Goal: Task Accomplishment & Management: Manage account settings

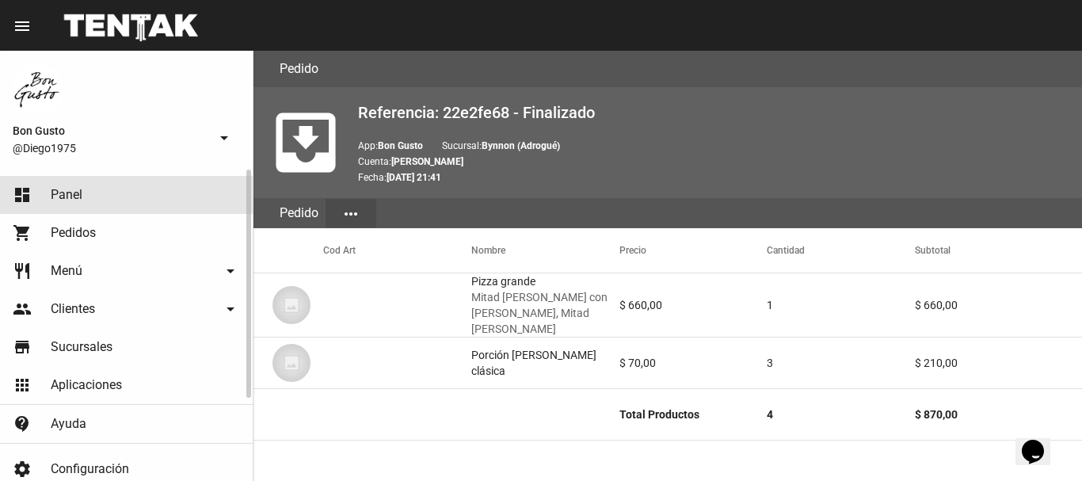
click at [76, 187] on span "Panel" at bounding box center [67, 195] width 32 height 16
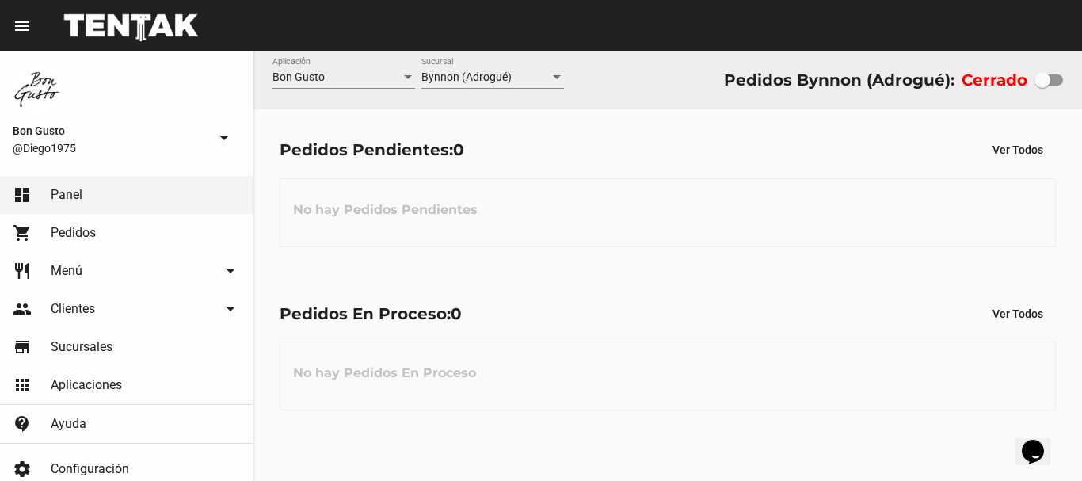
click at [1051, 79] on div at bounding box center [1049, 79] width 29 height 11
click at [1043, 86] on input "checkbox" at bounding box center [1042, 86] width 1 height 1
checkbox input "true"
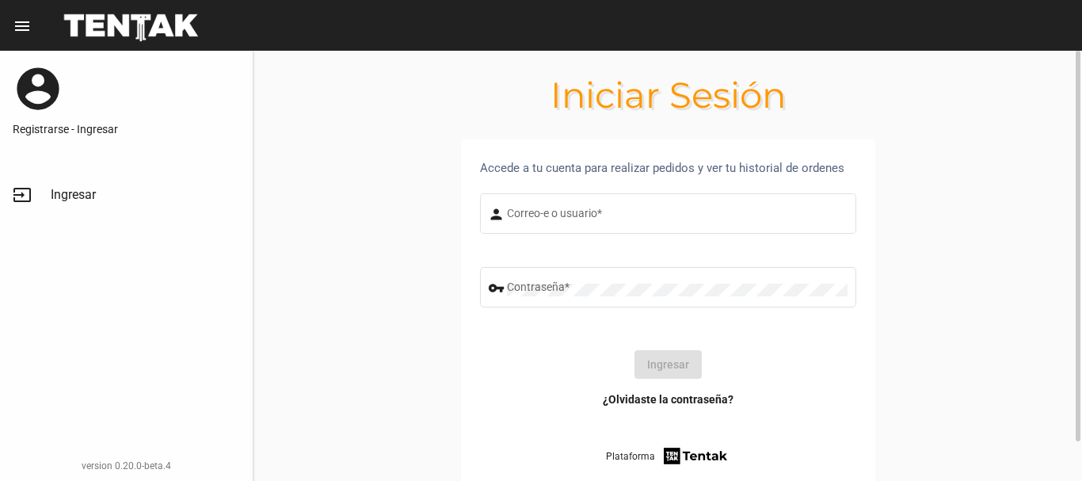
type input "diego1975"
click at [666, 365] on button "Ingresar" at bounding box center [668, 364] width 67 height 29
